Goal: Check status: Check status

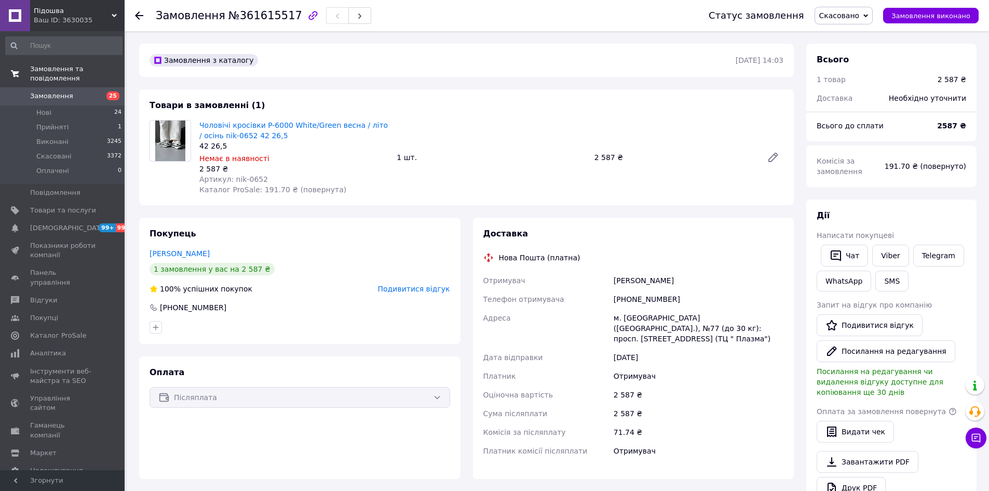
scroll to position [287, 0]
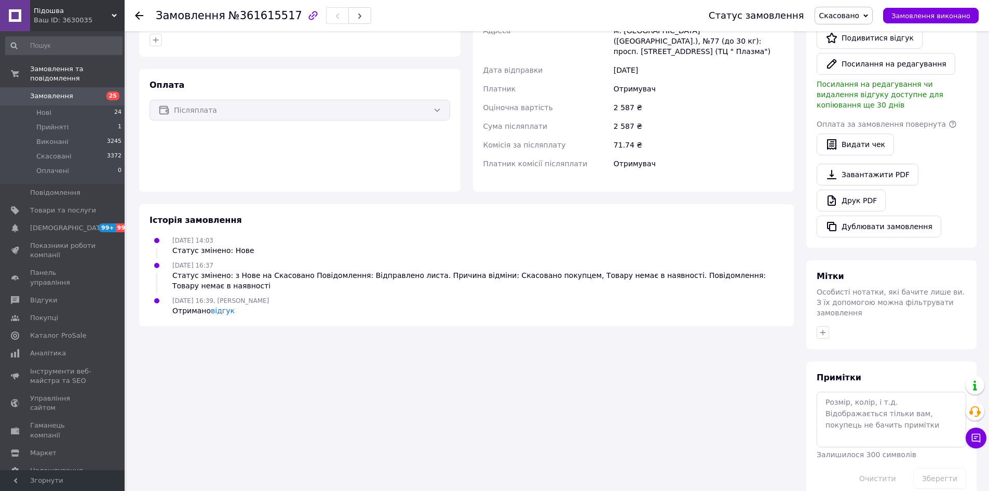
click at [39, 91] on span "Замовлення" at bounding box center [51, 95] width 43 height 9
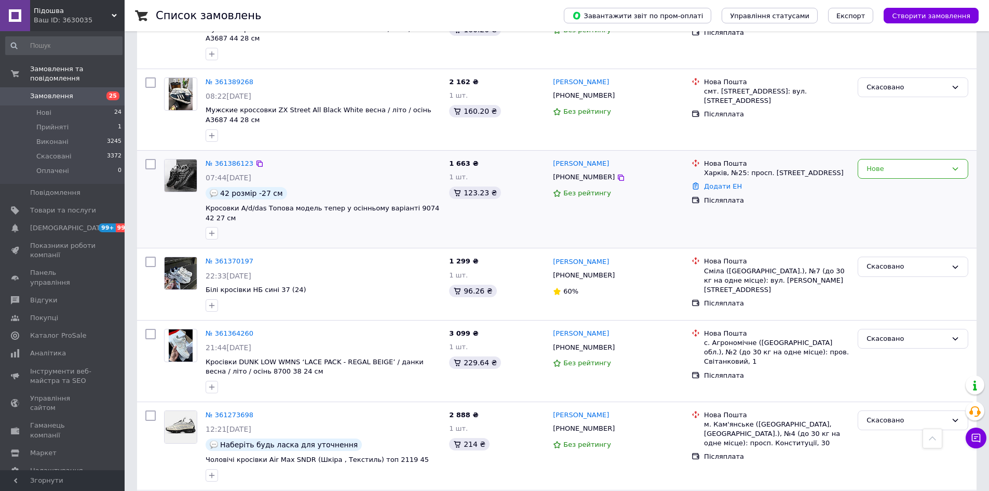
scroll to position [1142, 0]
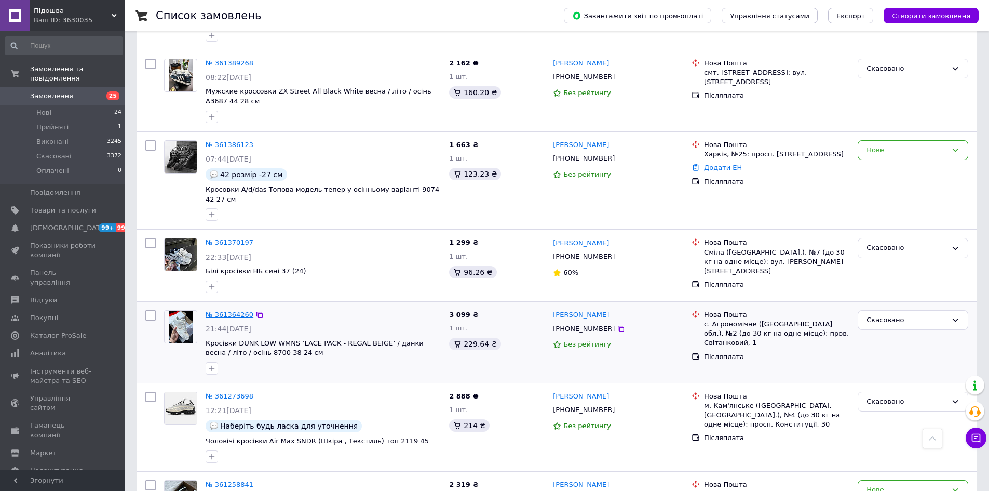
click at [222, 311] on link "№ 361364260" at bounding box center [230, 315] width 48 height 8
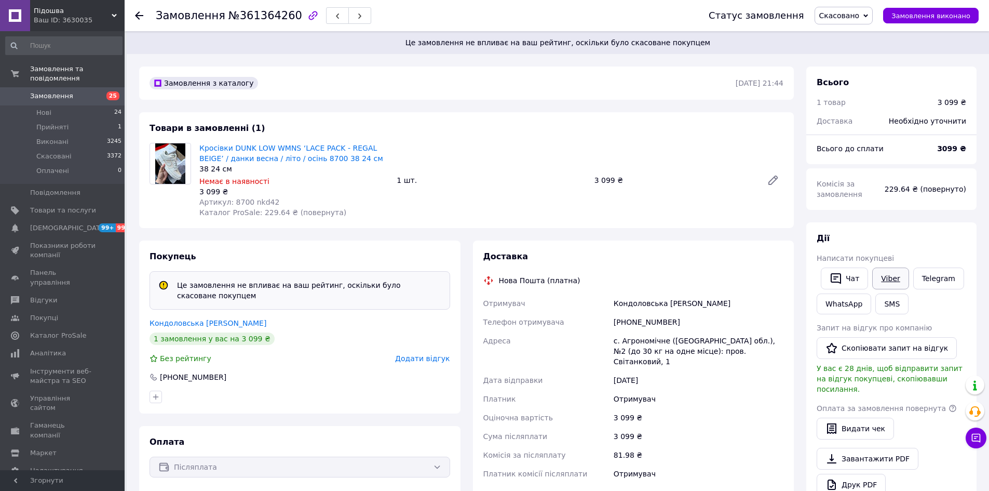
click at [894, 278] on link "Viber" at bounding box center [890, 278] width 36 height 22
click at [223, 159] on link "Кросівки DUNK LOW WMNS ‘LACE PACK - REGAL BEIGE’ / данки весна / літо / осінь 8…" at bounding box center [291, 153] width 184 height 19
click at [258, 203] on span "Артикул: 8700 nkd42" at bounding box center [239, 202] width 80 height 8
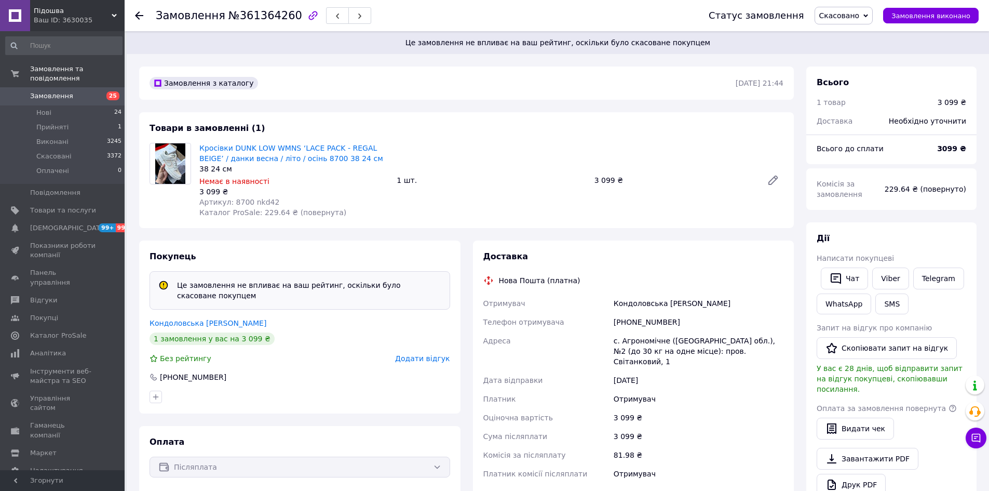
click at [223, 177] on span "Немає в наявності" at bounding box center [234, 181] width 70 height 8
drag, startPoint x: 230, startPoint y: 200, endPoint x: 302, endPoint y: 206, distance: 71.9
click at [302, 206] on div "Артикул: 8700 nkd42" at bounding box center [293, 202] width 189 height 10
copy span "8700 nkd42"
